Goal: Information Seeking & Learning: Check status

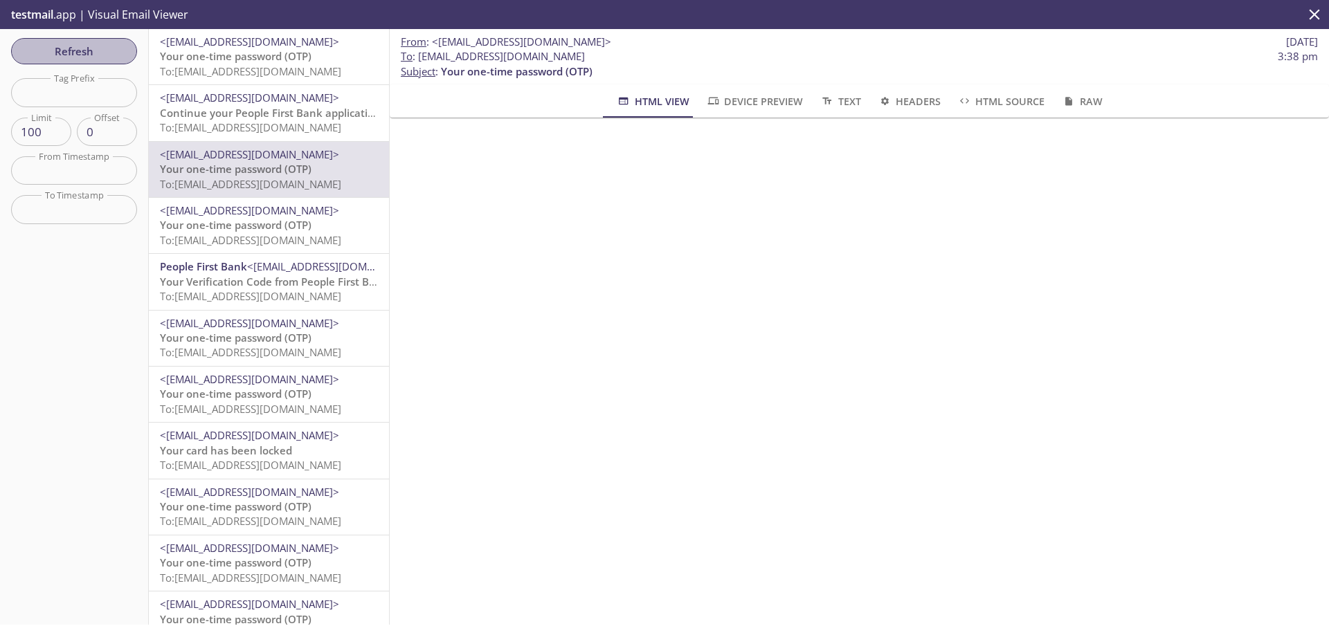
click at [86, 53] on span "Refresh" at bounding box center [74, 51] width 104 height 18
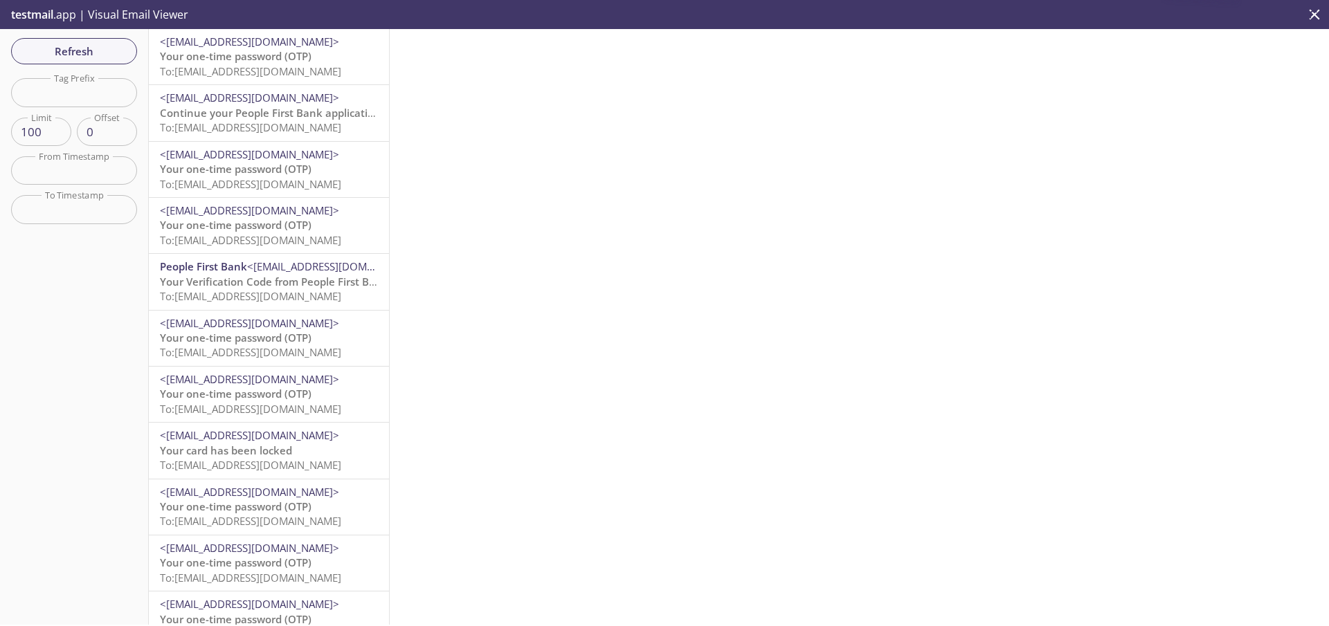
click at [182, 64] on span "To: [EMAIL_ADDRESS][DOMAIN_NAME]" at bounding box center [250, 71] width 181 height 14
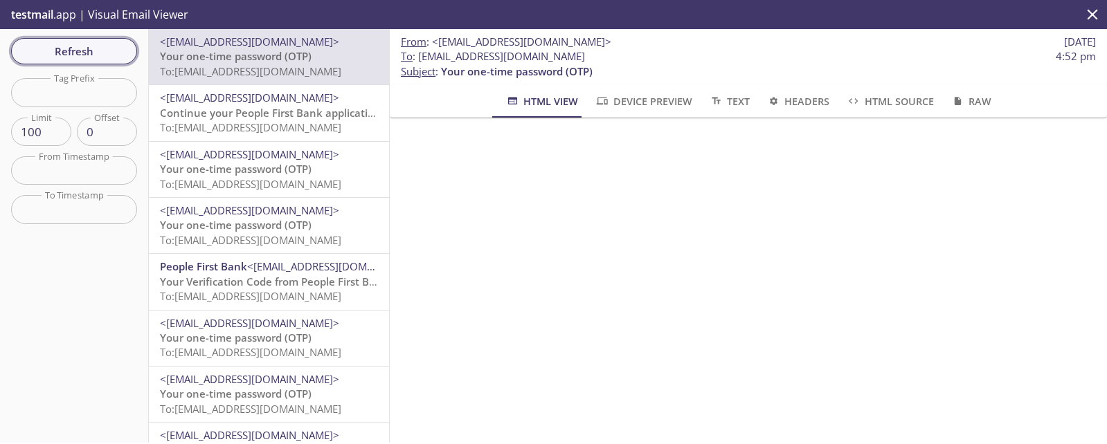
click at [109, 53] on span "Refresh" at bounding box center [74, 51] width 104 height 18
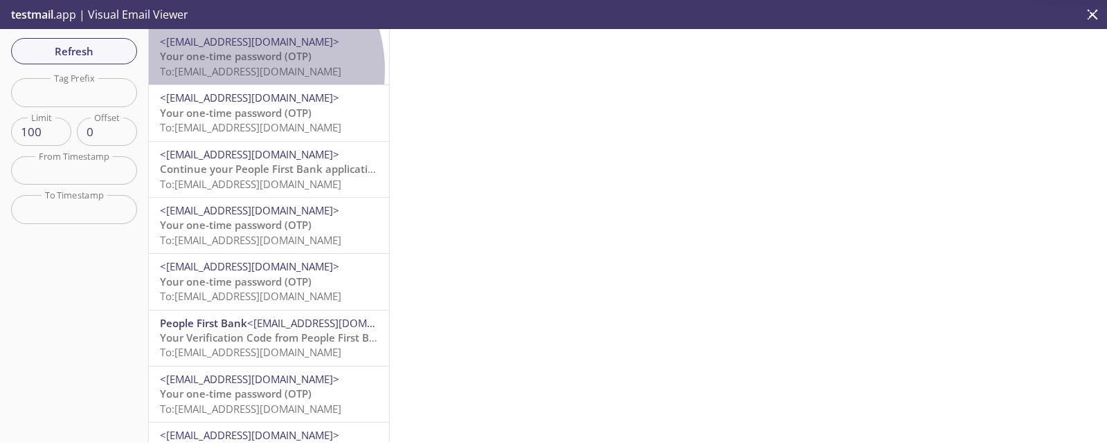
click at [230, 71] on span "To: [EMAIL_ADDRESS][DOMAIN_NAME]" at bounding box center [250, 71] width 181 height 14
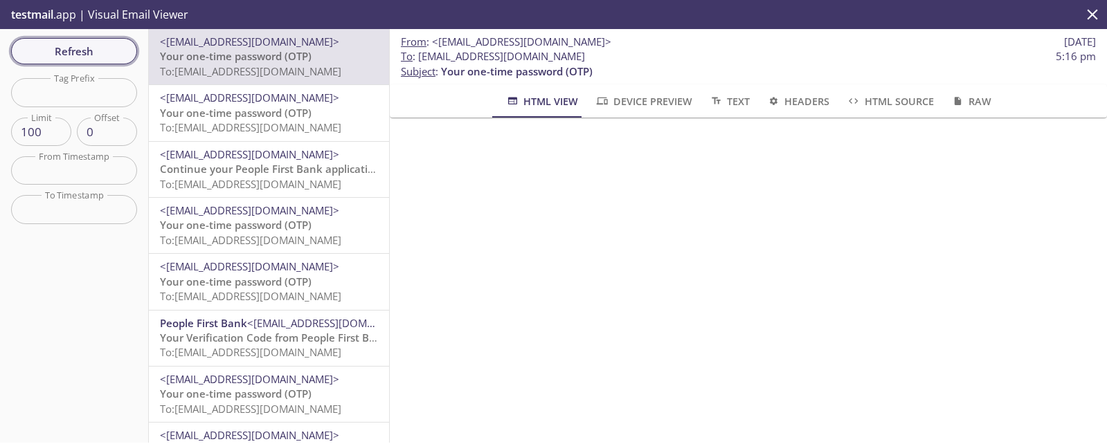
click at [93, 49] on span "Refresh" at bounding box center [74, 51] width 104 height 18
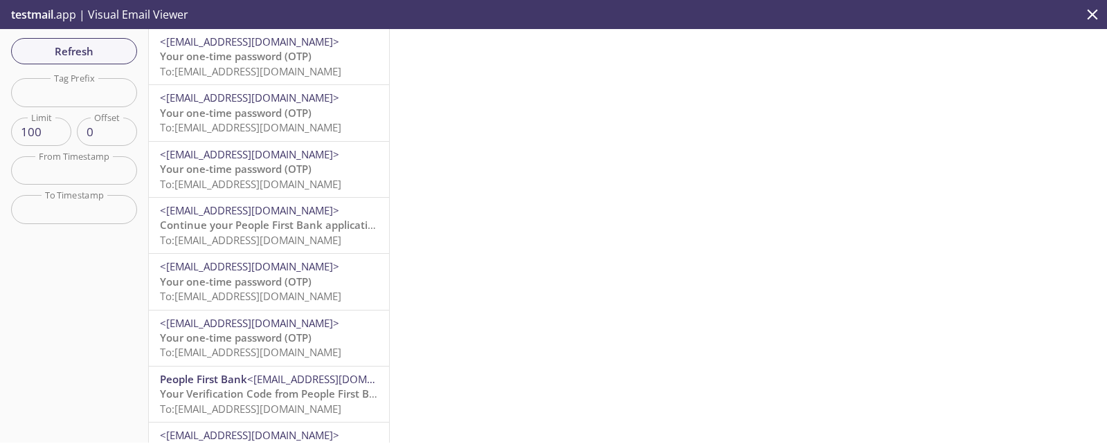
click at [233, 67] on span "To: [EMAIL_ADDRESS][DOMAIN_NAME]" at bounding box center [250, 71] width 181 height 14
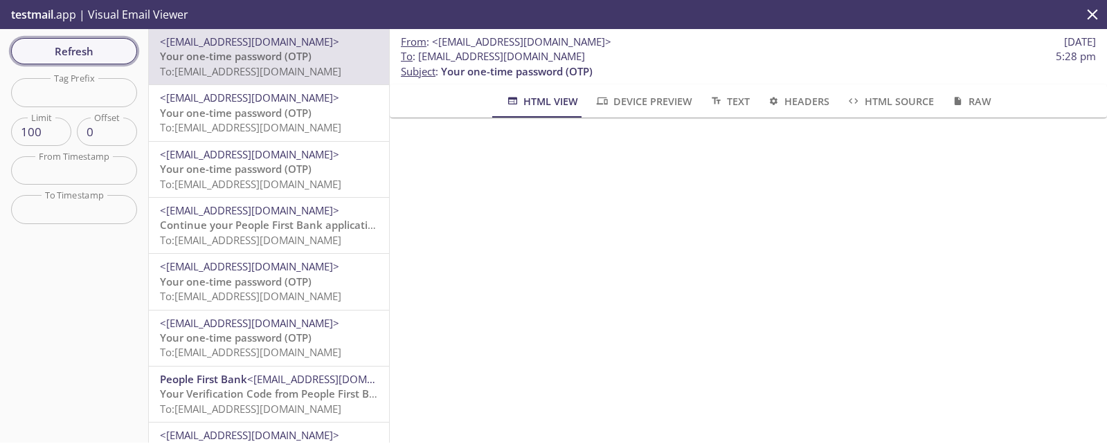
click at [82, 46] on span "Refresh" at bounding box center [74, 51] width 104 height 18
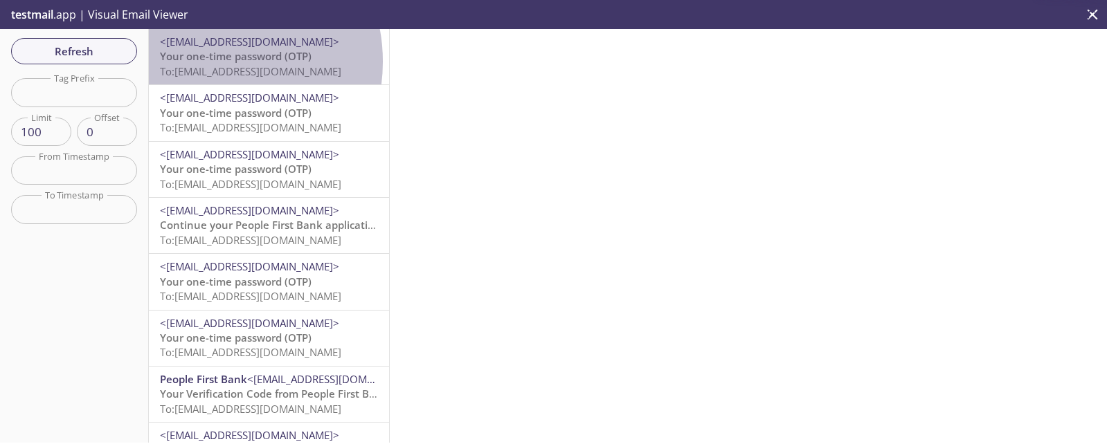
click at [206, 62] on span "Your one-time password (OTP)" at bounding box center [236, 56] width 152 height 14
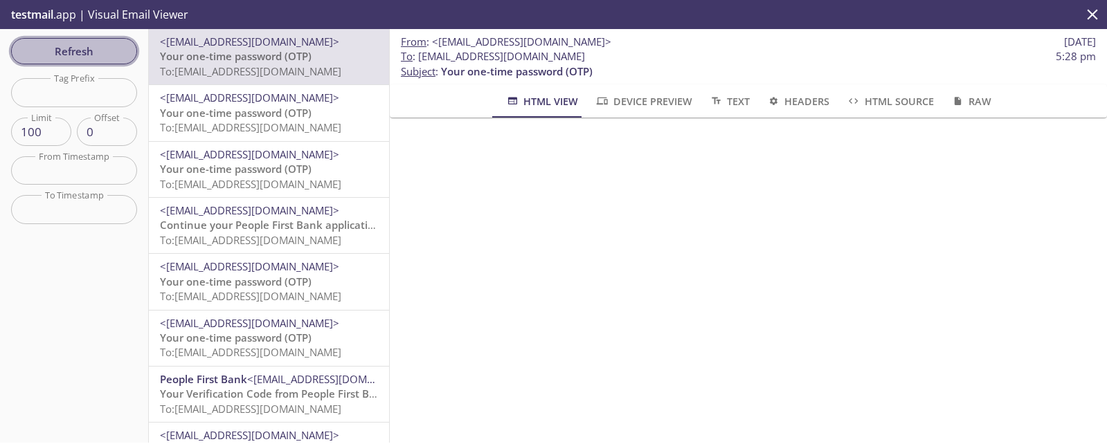
click at [60, 51] on span "Refresh" at bounding box center [74, 51] width 104 height 18
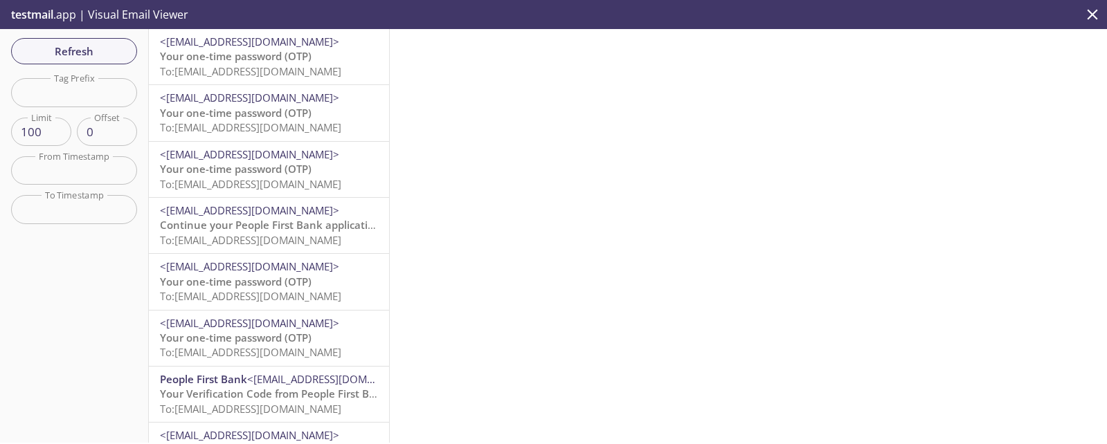
click at [246, 60] on span "Your one-time password (OTP)" at bounding box center [236, 56] width 152 height 14
